Goal: Task Accomplishment & Management: Use online tool/utility

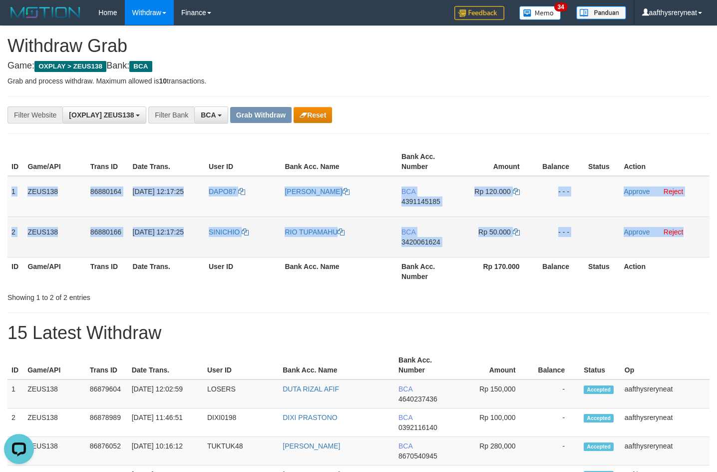
drag, startPoint x: 10, startPoint y: 180, endPoint x: 688, endPoint y: 241, distance: 680.7
click at [509, 228] on tbody "1 ZEUS138 86880164 [DATE] 12:17:25 DAPO87 [PERSON_NAME] BCA 4391145185 Rp 120.0…" at bounding box center [358, 216] width 702 height 81
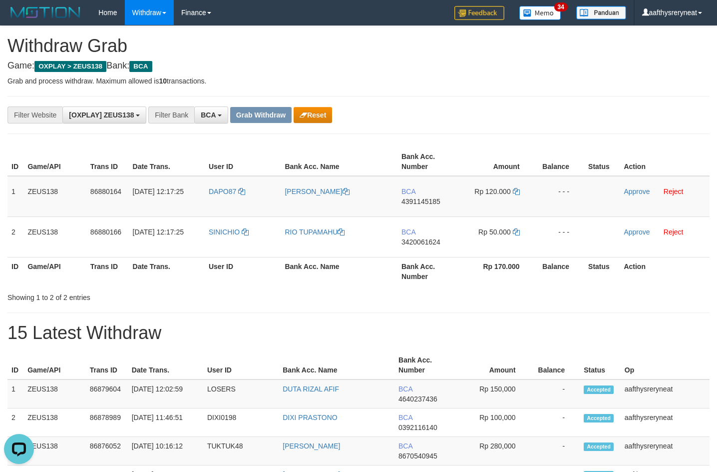
click at [509, 97] on div "**********" at bounding box center [358, 115] width 702 height 38
click at [428, 208] on td "BCA 4391145185" at bounding box center [429, 196] width 62 height 41
click at [428, 207] on td "BCA 4391145185" at bounding box center [429, 196] width 62 height 41
copy span "4391145185"
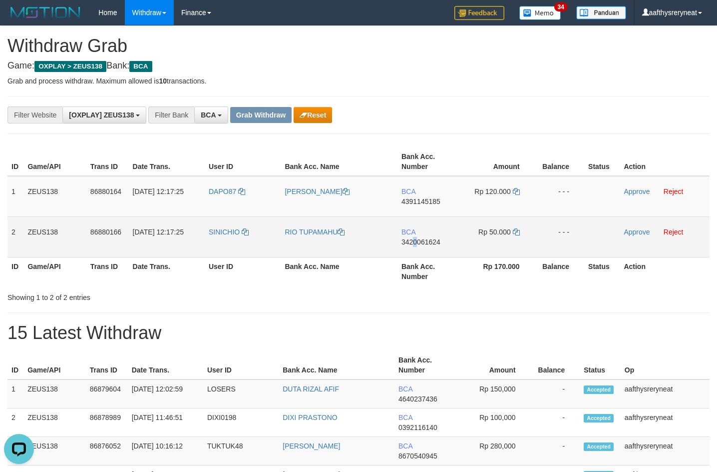
click at [415, 228] on td "BCA 3420061624" at bounding box center [429, 236] width 62 height 40
copy span "0"
click at [415, 228] on td "BCA 3420061624" at bounding box center [429, 236] width 62 height 40
click at [417, 228] on td "BCA 3420061624" at bounding box center [429, 236] width 62 height 40
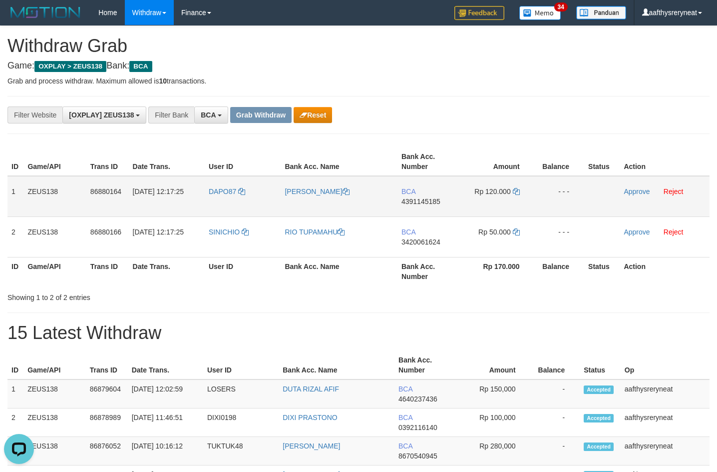
click at [222, 201] on td "DAPO87" at bounding box center [243, 196] width 76 height 41
click at [222, 202] on td "DAPO87" at bounding box center [243, 196] width 76 height 41
copy span "DAPO87"
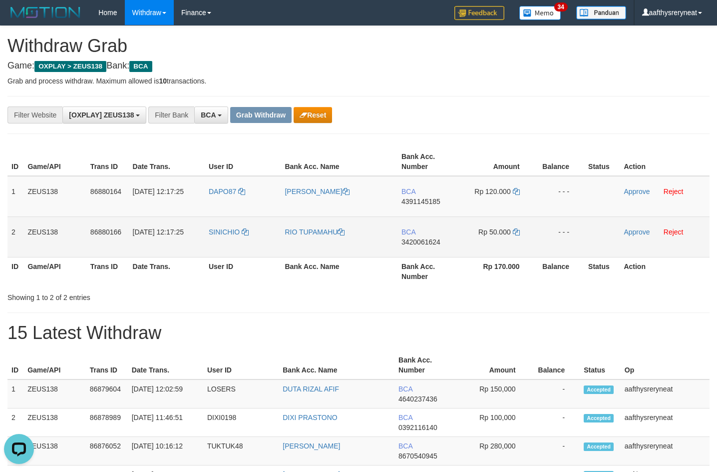
click at [211, 228] on td "SINICHIO" at bounding box center [243, 236] width 76 height 40
copy span "SINICHIO"
click at [211, 228] on td "SINICHIO" at bounding box center [243, 236] width 76 height 40
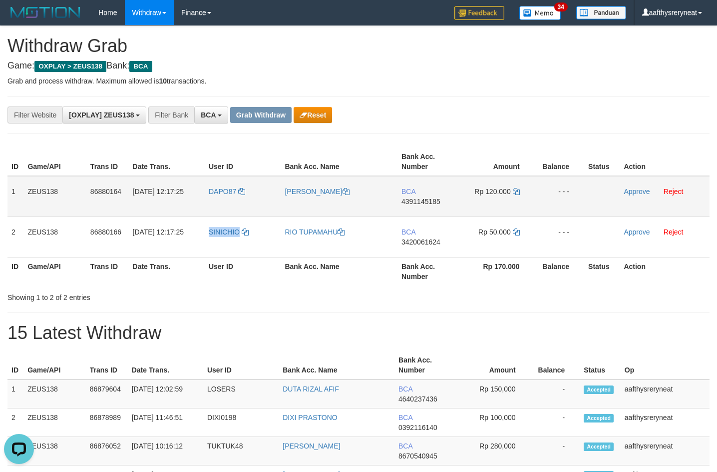
copy span "SINICHIO"
click at [431, 201] on td "BCA 4391145185" at bounding box center [429, 196] width 62 height 41
copy span "4391145185"
click at [431, 201] on td "BCA 4391145185" at bounding box center [429, 196] width 62 height 41
click at [509, 188] on icon at bounding box center [516, 191] width 7 height 7
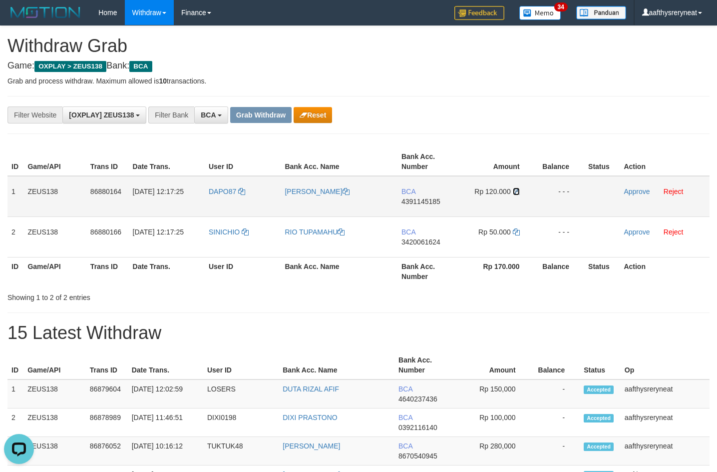
click at [509, 188] on icon at bounding box center [516, 191] width 7 height 7
click at [509, 191] on link "Approve" at bounding box center [637, 191] width 26 height 8
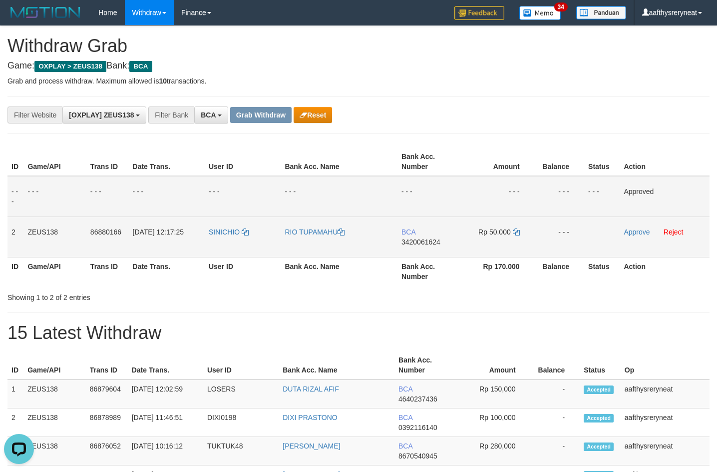
click at [411, 228] on td "BCA 3420061624" at bounding box center [429, 236] width 62 height 40
drag, startPoint x: 411, startPoint y: 248, endPoint x: 451, endPoint y: 244, distance: 40.2
click at [411, 228] on td "BCA 3420061624" at bounding box center [429, 236] width 62 height 40
copy span "3420061624"
click at [509, 228] on icon at bounding box center [516, 231] width 7 height 7
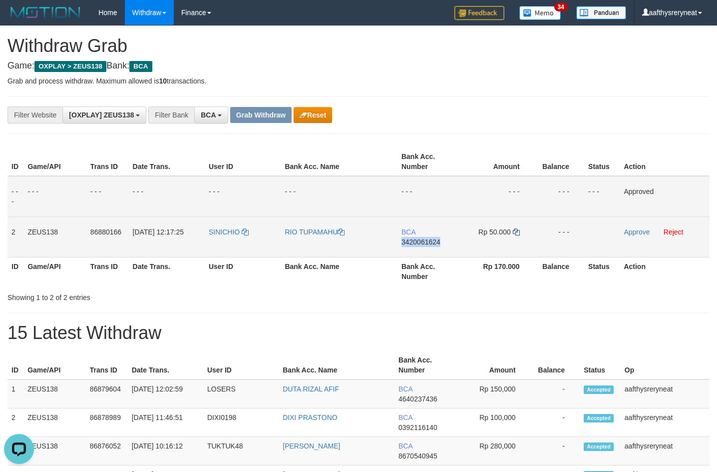
copy span "3420061624"
click at [222, 228] on td "SINICHIO" at bounding box center [243, 236] width 76 height 40
copy link "SINICHIO"
click at [222, 228] on td "SINICHIO" at bounding box center [243, 236] width 76 height 40
click at [509, 228] on link "Approve" at bounding box center [637, 232] width 26 height 8
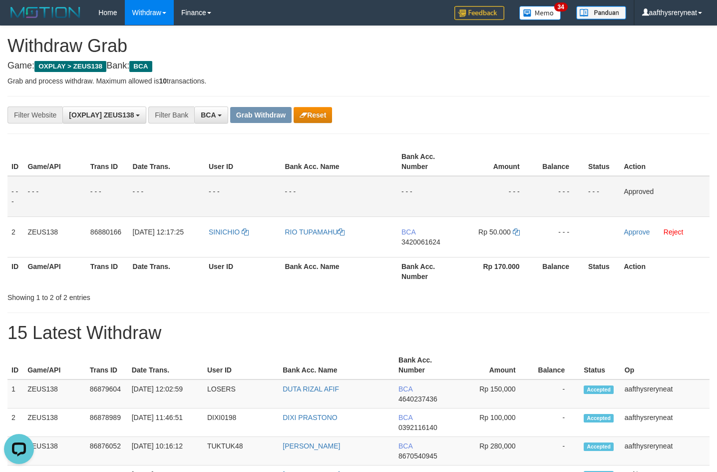
click at [509, 106] on div "**********" at bounding box center [299, 114] width 598 height 17
